Goal: Find specific page/section: Find specific page/section

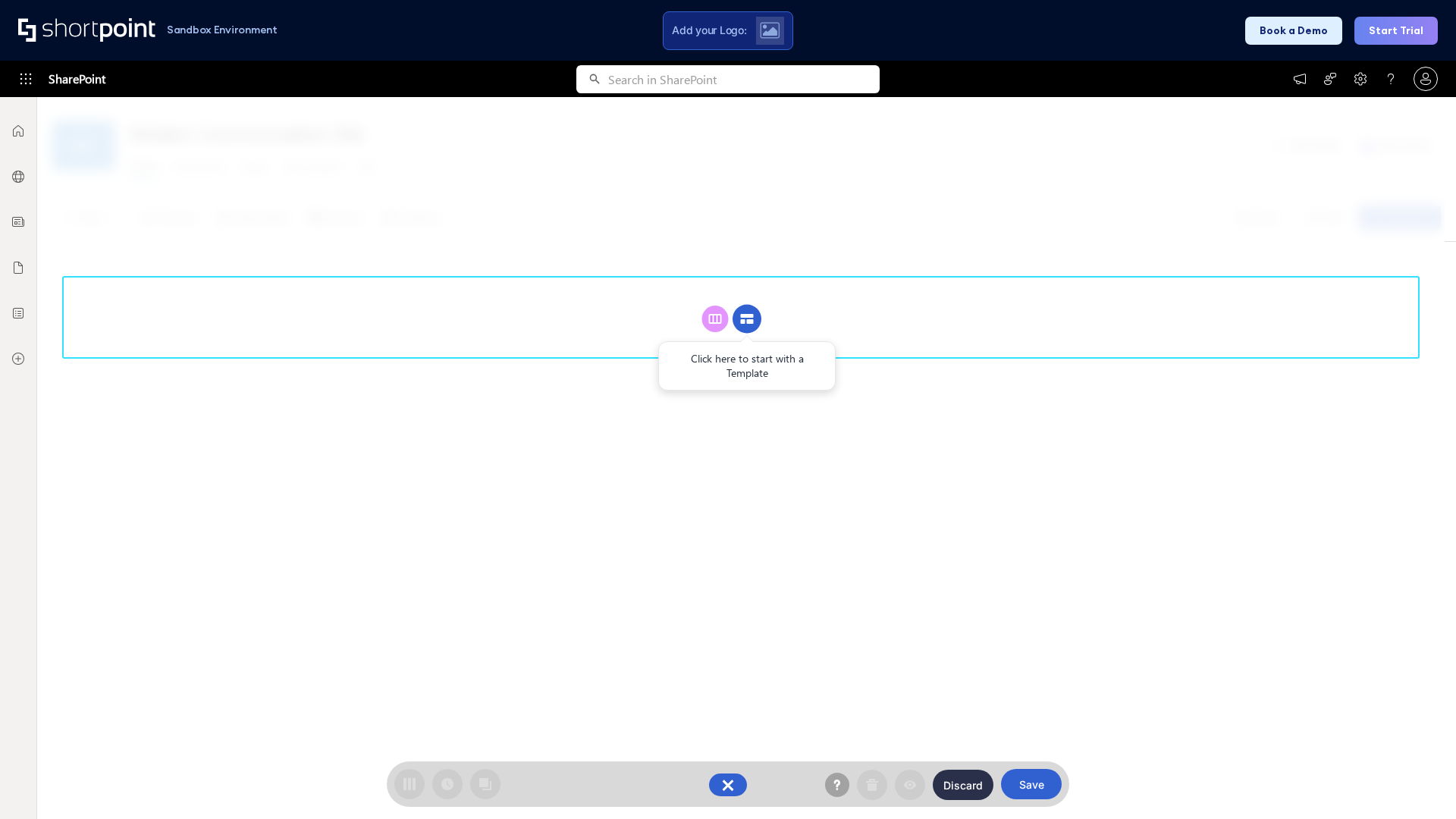
click at [747, 319] on circle at bounding box center [747, 319] width 28 height 28
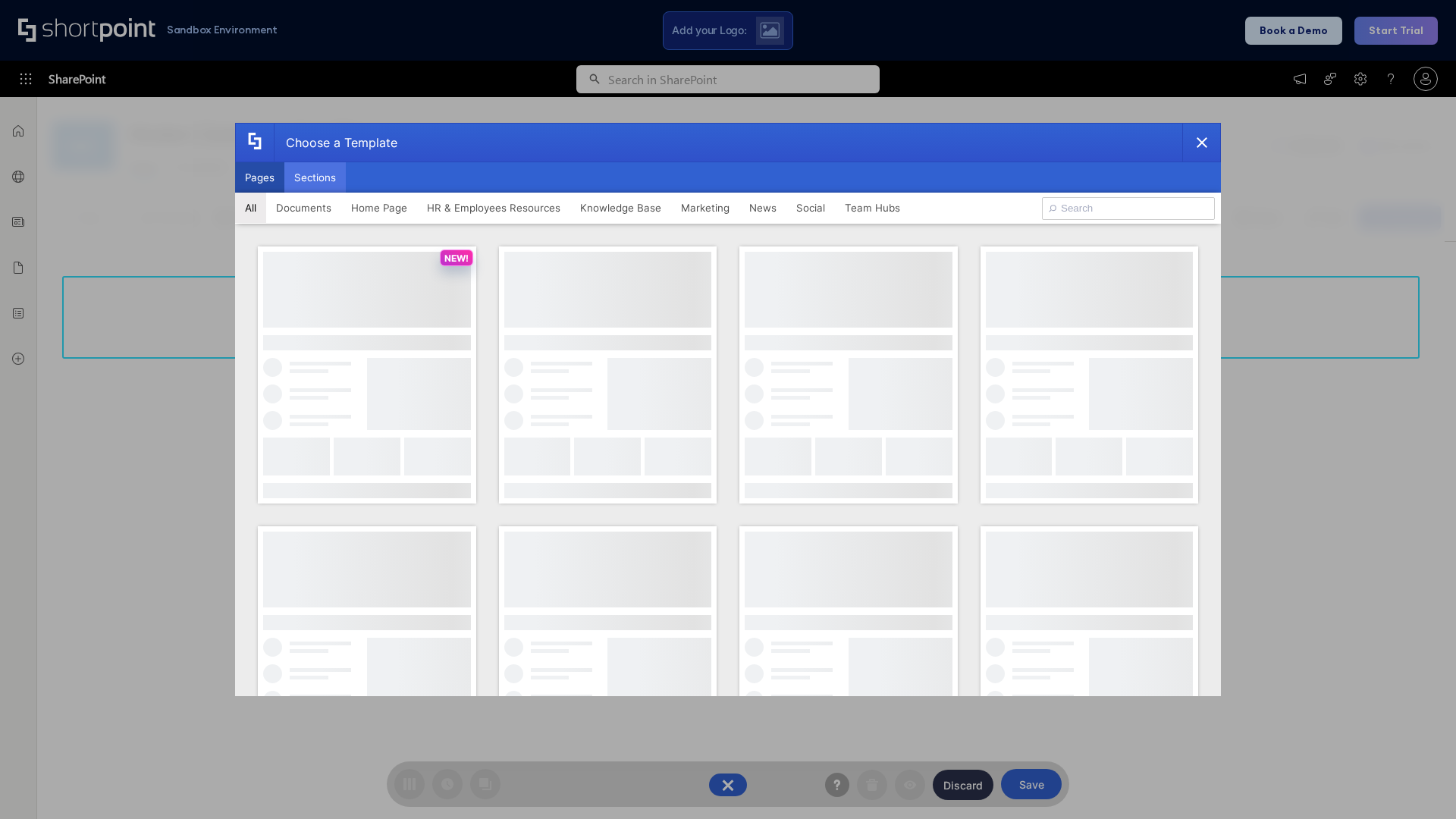
click at [315, 178] on button "Sections" at bounding box center [314, 177] width 61 height 30
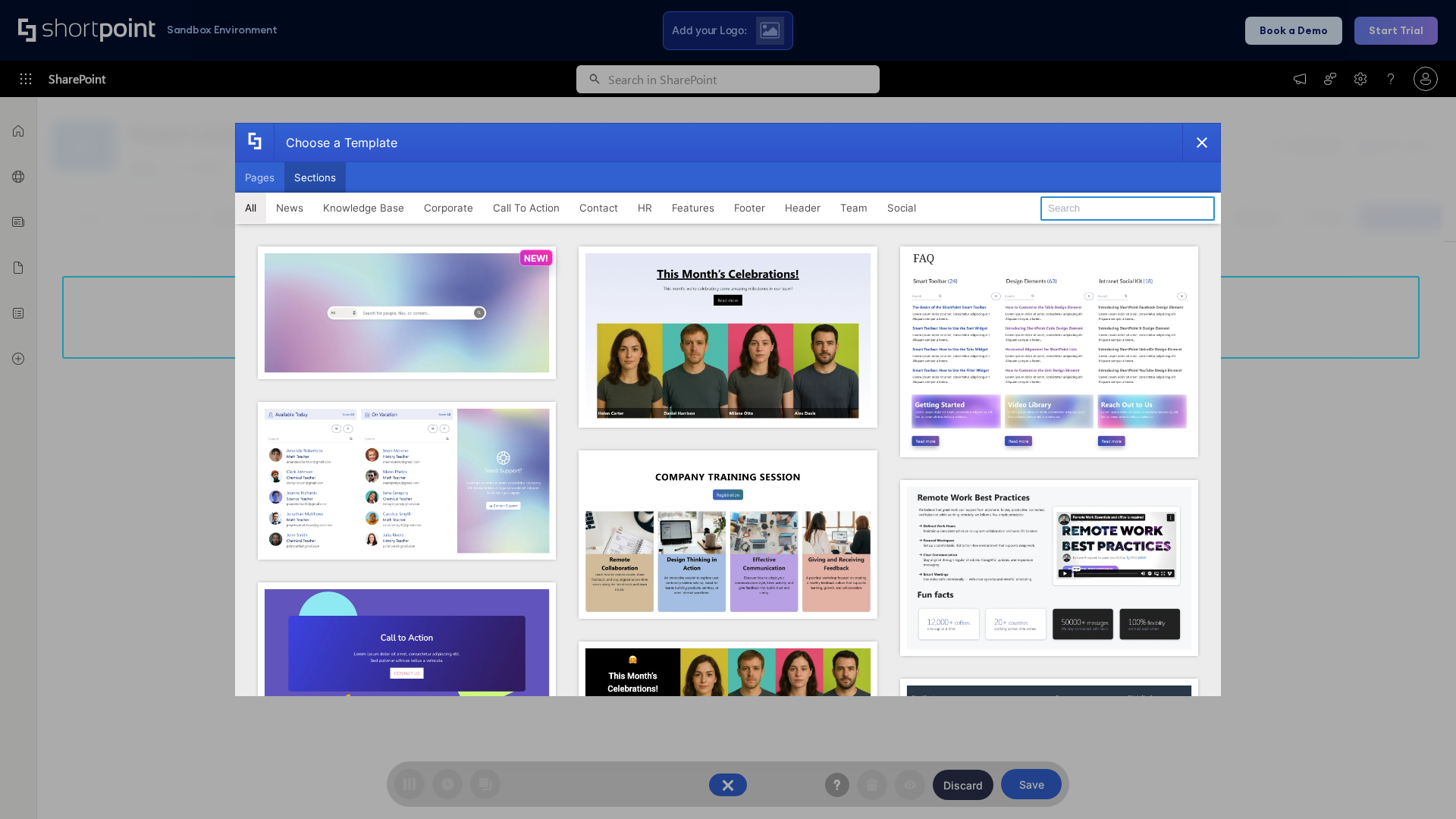
type input "Company Policy"
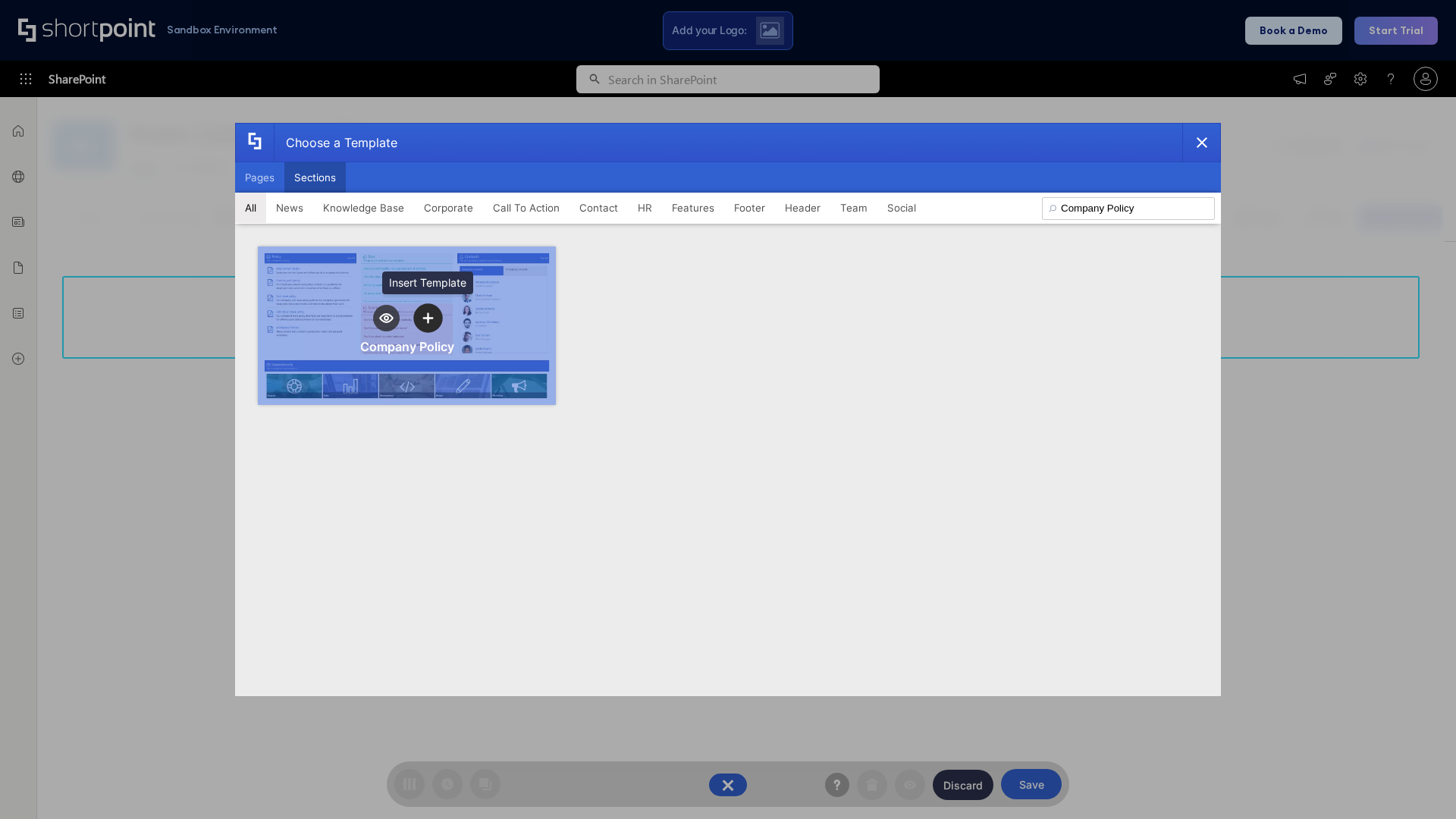
click at [428, 318] on icon "template selector" at bounding box center [428, 318] width 11 height 11
